Goal: Check status: Check status

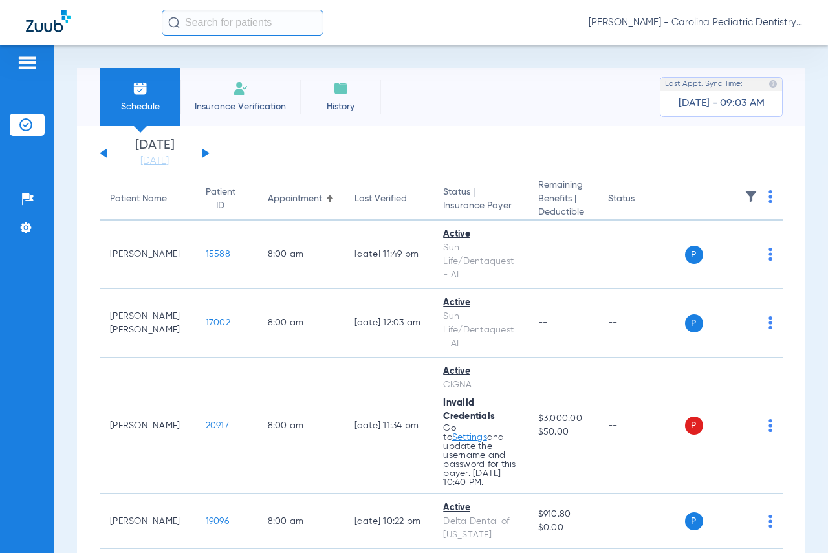
click at [204, 155] on button at bounding box center [206, 153] width 8 height 10
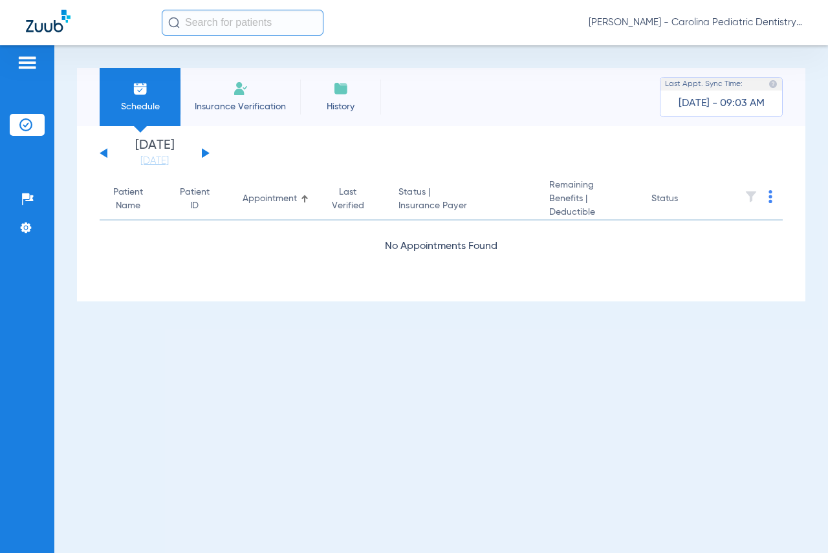
click at [204, 155] on button at bounding box center [206, 153] width 8 height 10
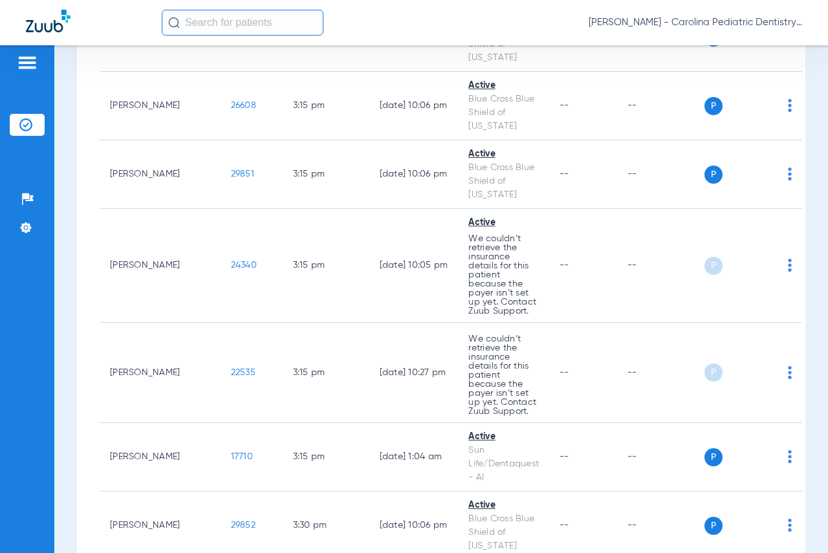
scroll to position [6888, 0]
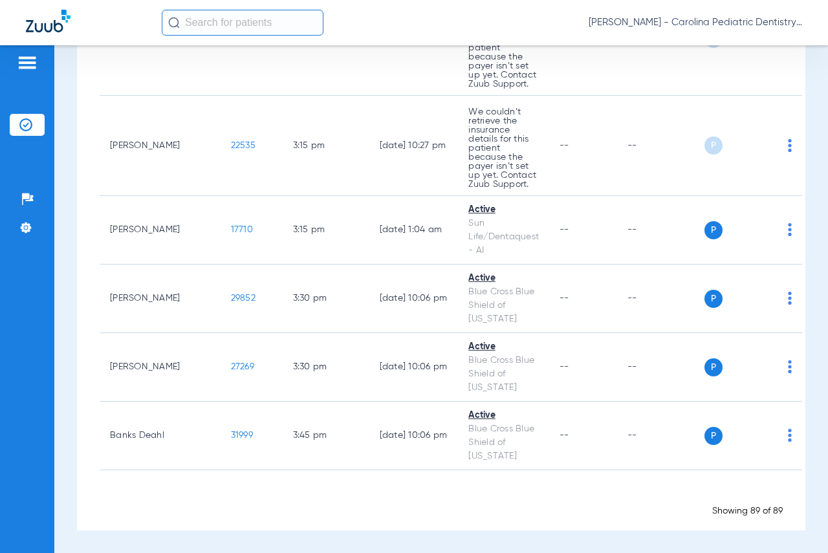
drag, startPoint x: 411, startPoint y: 147, endPoint x: 458, endPoint y: 573, distance: 428.2
click at [458, 552] on html "[PERSON_NAME] - Carolina Pediatric Dentistry Patients Insurance Verification Se…" at bounding box center [414, 276] width 828 height 553
